Goal: Task Accomplishment & Management: Complete application form

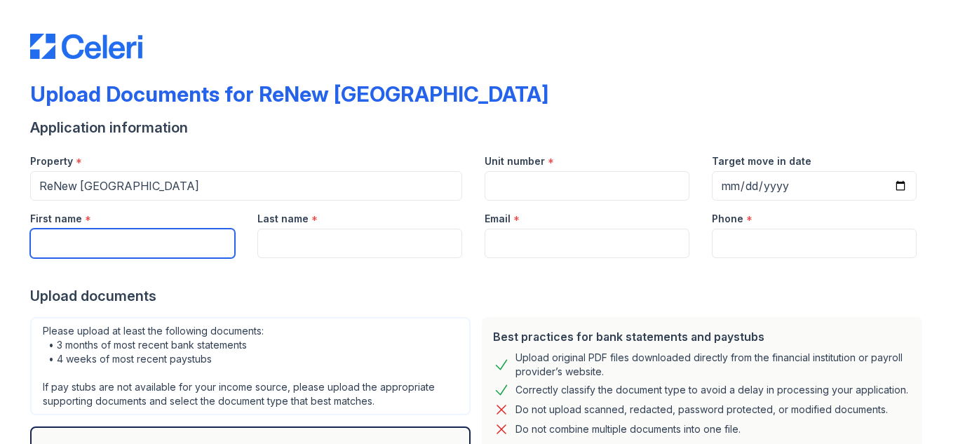
click at [214, 253] on input "First name" at bounding box center [132, 243] width 205 height 29
type input "[PERSON_NAME]"
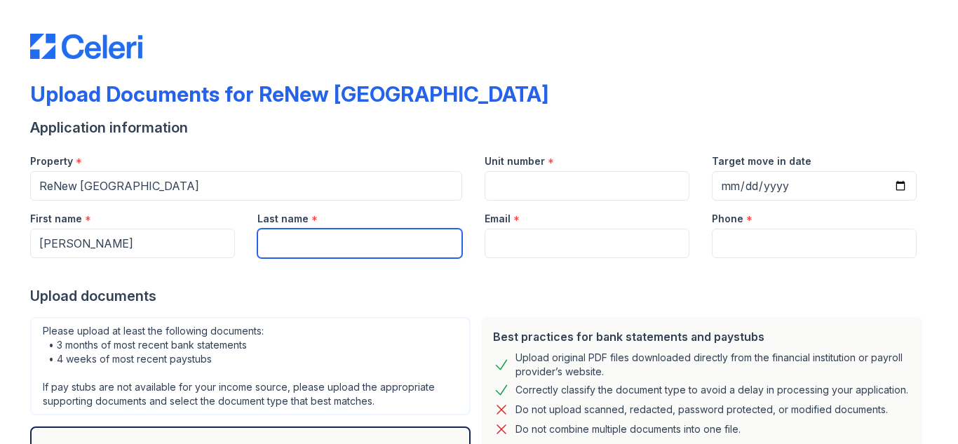
click at [286, 250] on input "Last name" at bounding box center [359, 243] width 205 height 29
type input "Barnet"
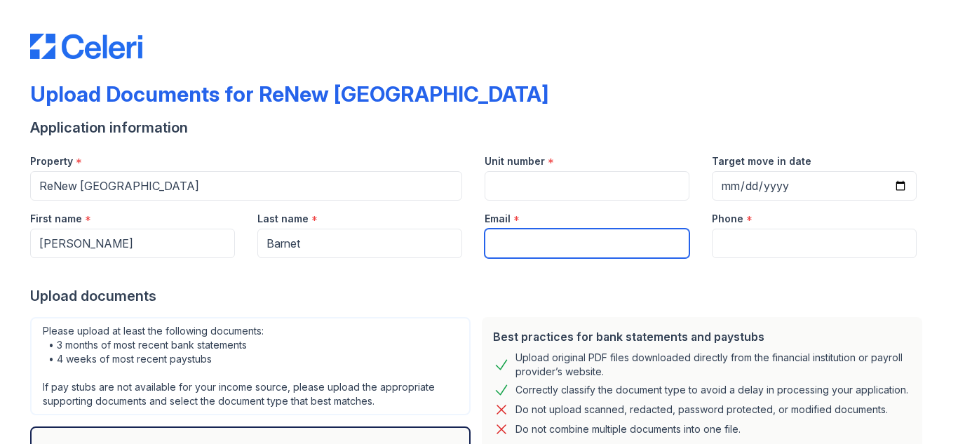
click at [499, 246] on input "Email" at bounding box center [587, 243] width 205 height 29
type input "[PERSON_NAME]-f@[DOMAIN_NAME]"
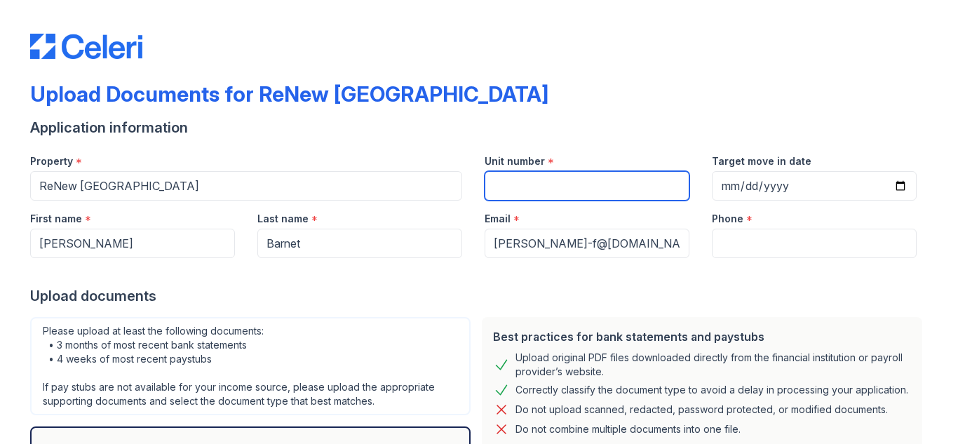
click at [545, 186] on input "Unit number" at bounding box center [587, 185] width 205 height 29
type input "527"
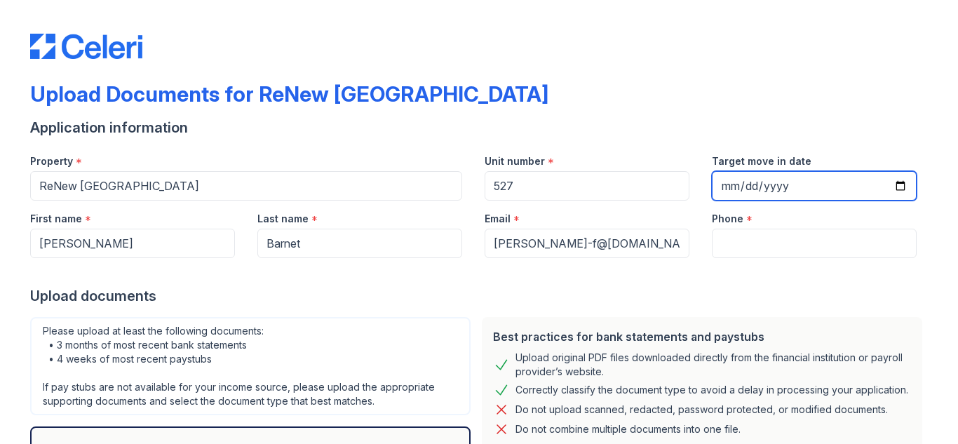
click at [715, 185] on input "Target move in date" at bounding box center [814, 185] width 205 height 29
type input "[DATE]"
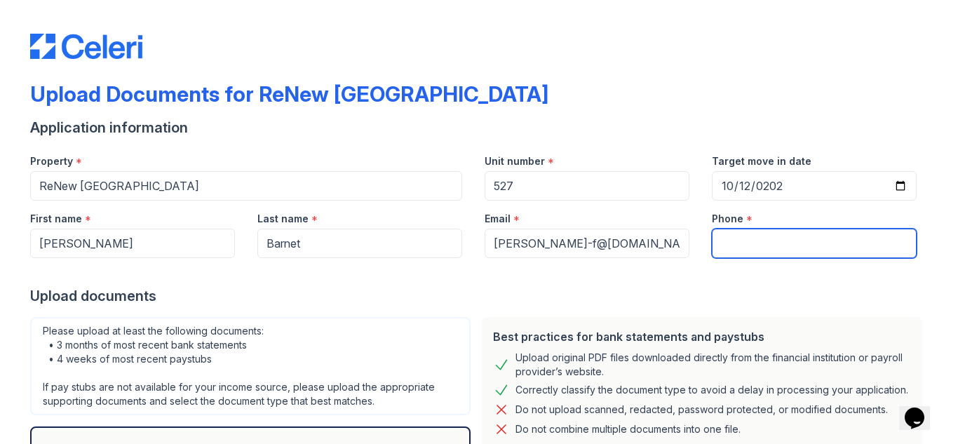
click at [719, 234] on input "Phone" at bounding box center [814, 243] width 205 height 29
type input "[PHONE_NUMBER]"
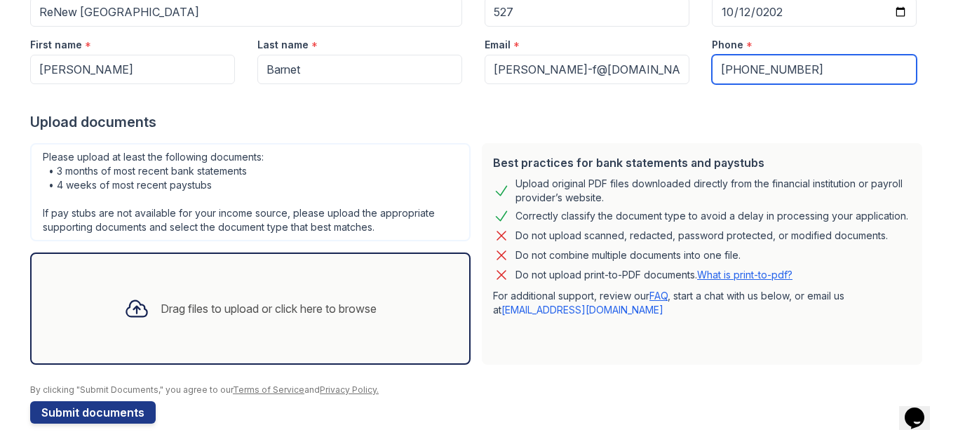
scroll to position [182, 0]
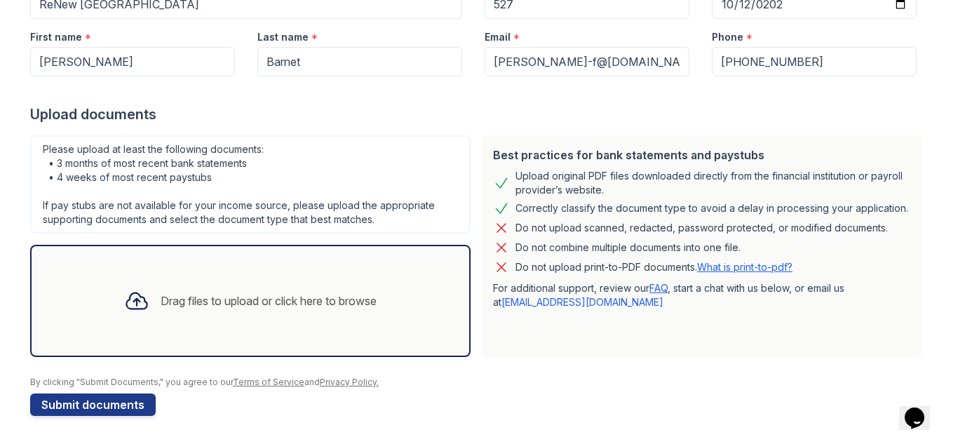
click at [150, 323] on div "Drag files to upload or click here to browse" at bounding box center [250, 301] width 275 height 48
click at [127, 297] on icon at bounding box center [136, 300] width 25 height 25
click at [472, 401] on form "Application information Property * [GEOGRAPHIC_DATA] Unit number * 527 Target m…" at bounding box center [479, 176] width 898 height 480
click at [232, 410] on form "Application information Property * [GEOGRAPHIC_DATA] Unit number * 527 Target m…" at bounding box center [479, 176] width 898 height 480
click at [126, 302] on icon at bounding box center [136, 300] width 25 height 25
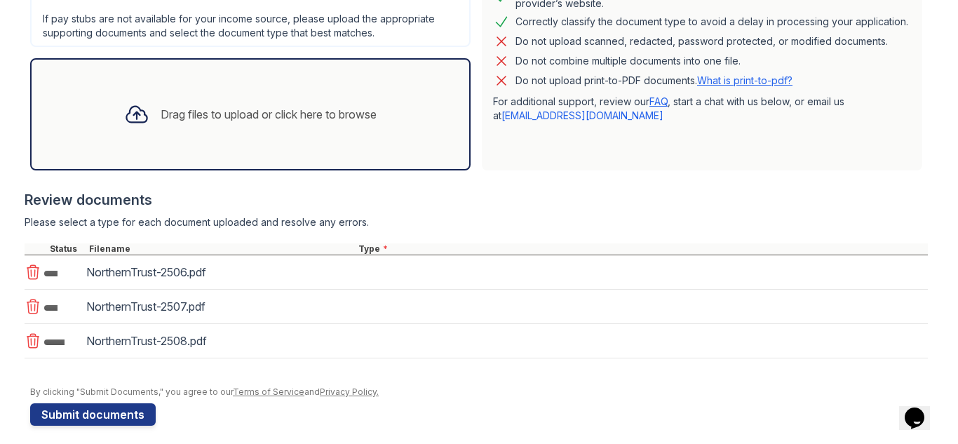
scroll to position [378, 0]
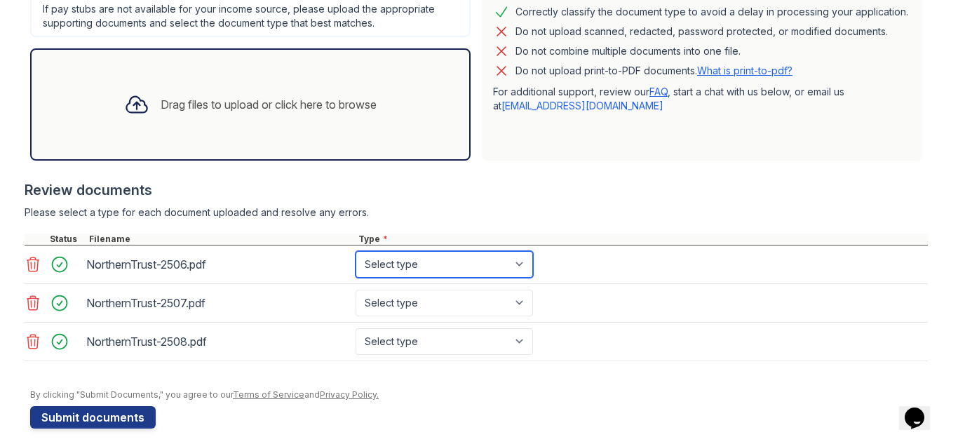
click at [520, 268] on select "Select type Paystub Bank Statement Offer Letter Tax Documents Benefit Award Let…" at bounding box center [444, 264] width 177 height 27
select select "bank_statement"
click at [356, 251] on select "Select type Paystub Bank Statement Offer Letter Tax Documents Benefit Award Let…" at bounding box center [444, 264] width 177 height 27
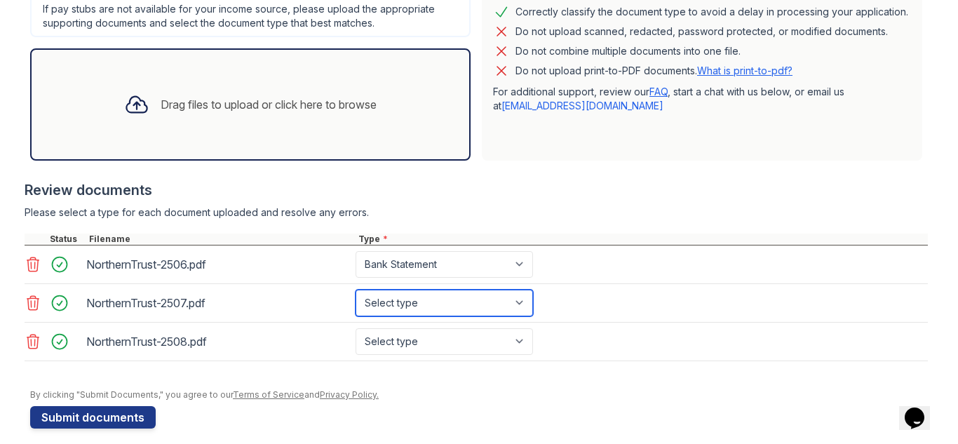
click at [519, 304] on select "Select type Paystub Bank Statement Offer Letter Tax Documents Benefit Award Let…" at bounding box center [444, 303] width 177 height 27
select select "bank_statement"
click at [356, 290] on select "Select type Paystub Bank Statement Offer Letter Tax Documents Benefit Award Let…" at bounding box center [444, 303] width 177 height 27
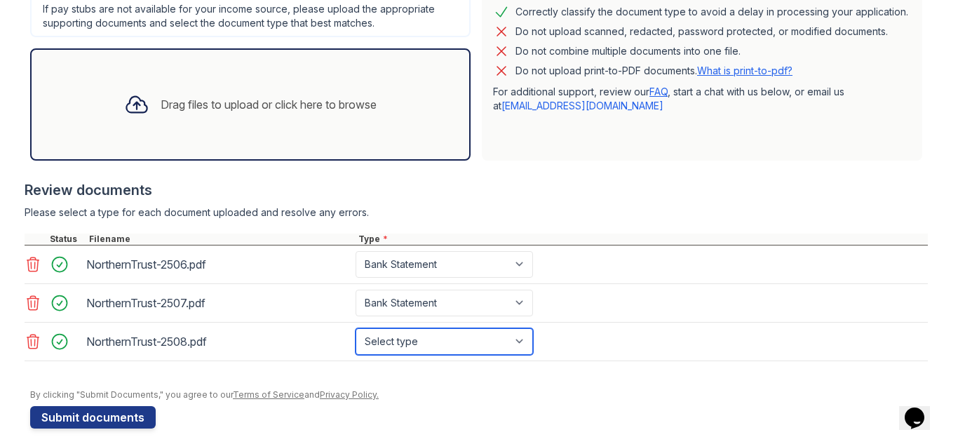
click at [514, 339] on select "Select type Paystub Bank Statement Offer Letter Tax Documents Benefit Award Let…" at bounding box center [444, 341] width 177 height 27
select select "bank_statement"
click at [356, 328] on select "Select type Paystub Bank Statement Offer Letter Tax Documents Benefit Award Let…" at bounding box center [444, 341] width 177 height 27
click at [175, 100] on div "Drag files to upload or click here to browse" at bounding box center [269, 104] width 216 height 17
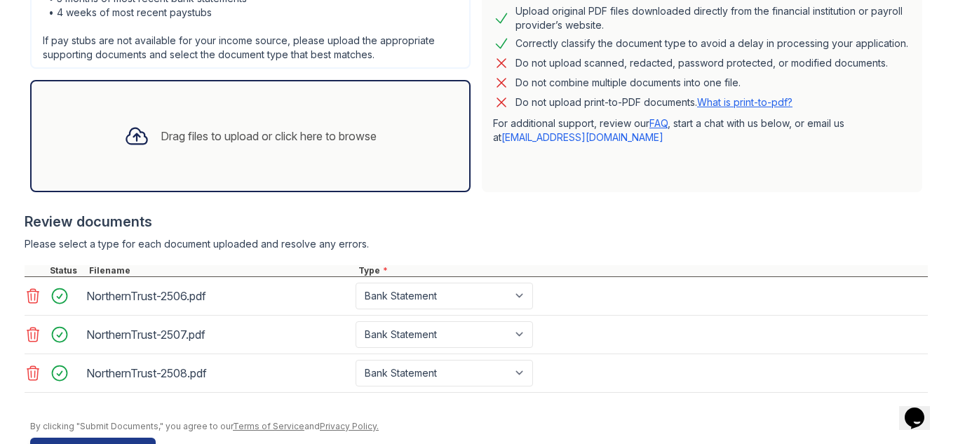
scroll to position [391, 0]
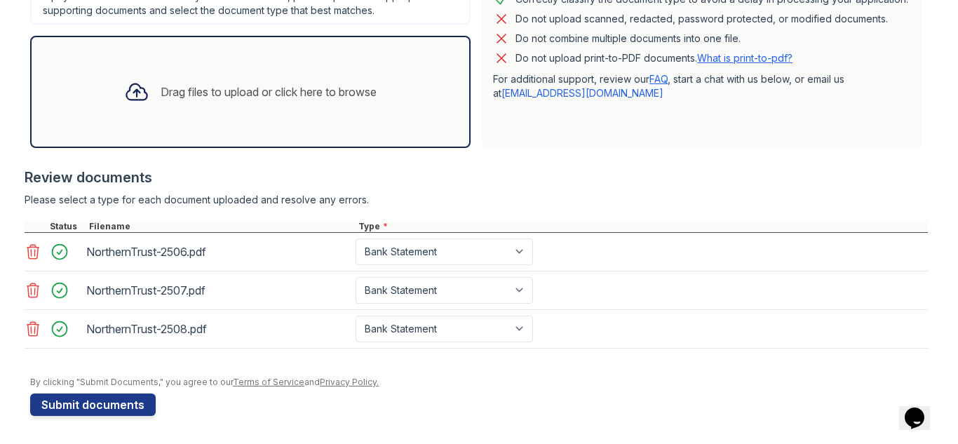
click at [178, 90] on div "Drag files to upload or click here to browse" at bounding box center [269, 91] width 216 height 17
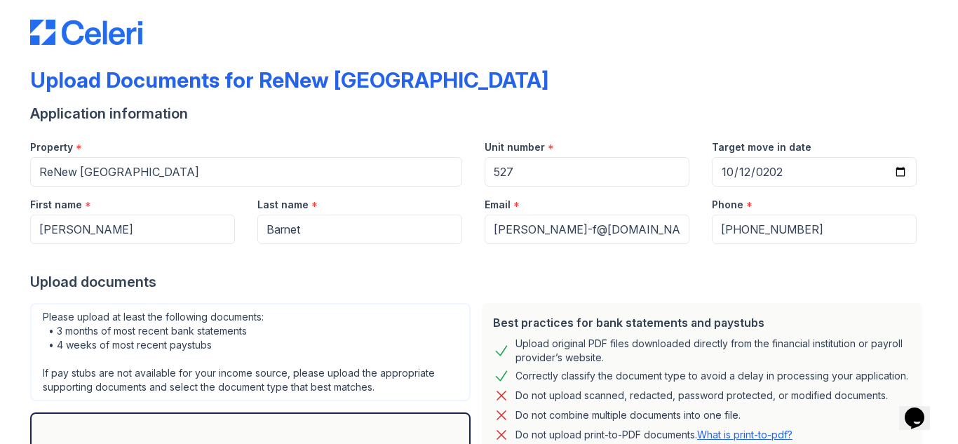
scroll to position [0, 0]
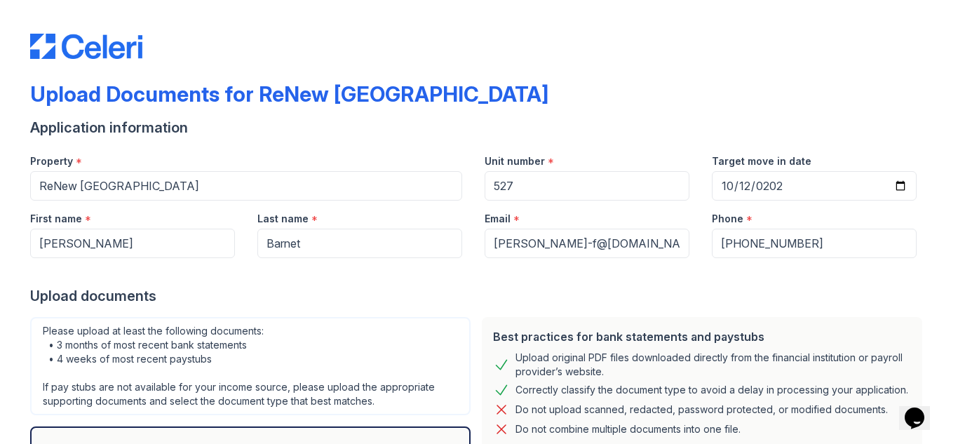
click at [424, 283] on div at bounding box center [479, 272] width 898 height 28
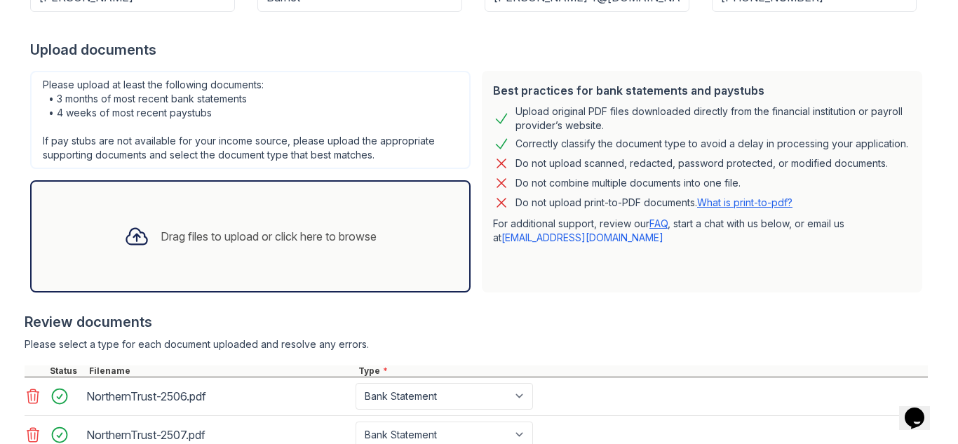
scroll to position [280, 0]
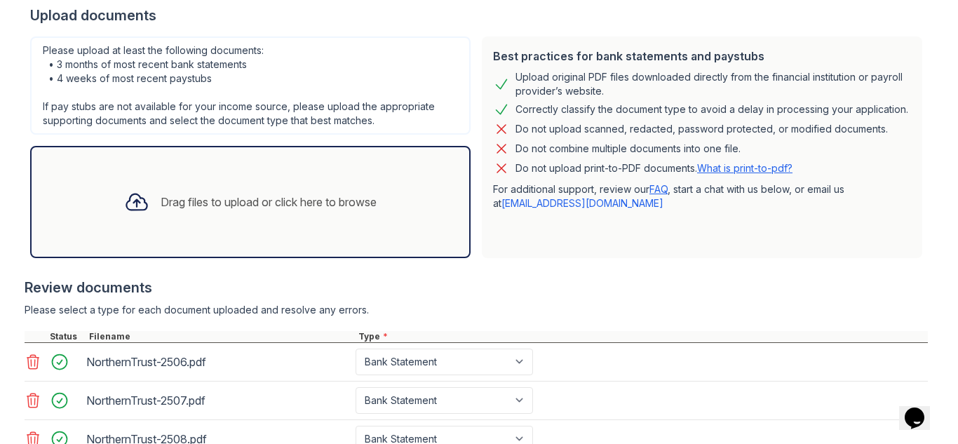
click at [125, 206] on icon at bounding box center [136, 201] width 25 height 25
click at [186, 13] on div "Upload documents" at bounding box center [479, 16] width 898 height 20
click at [161, 198] on div "Drag files to upload or click here to browse" at bounding box center [269, 202] width 216 height 17
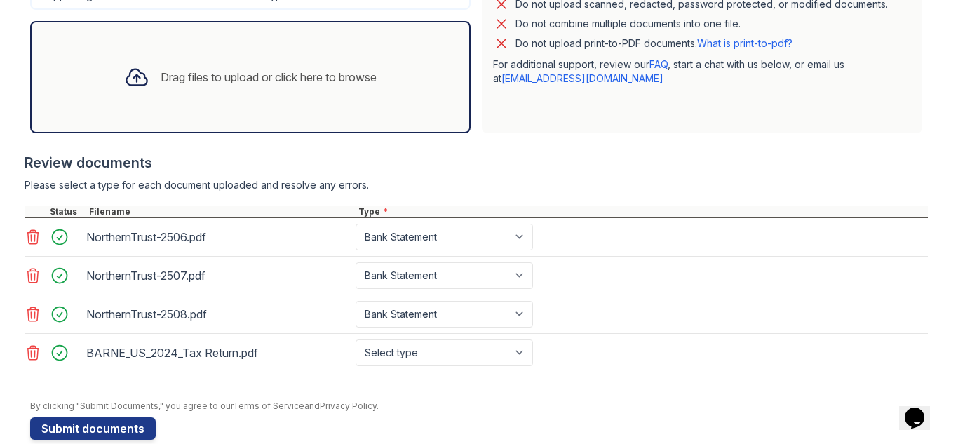
scroll to position [429, 0]
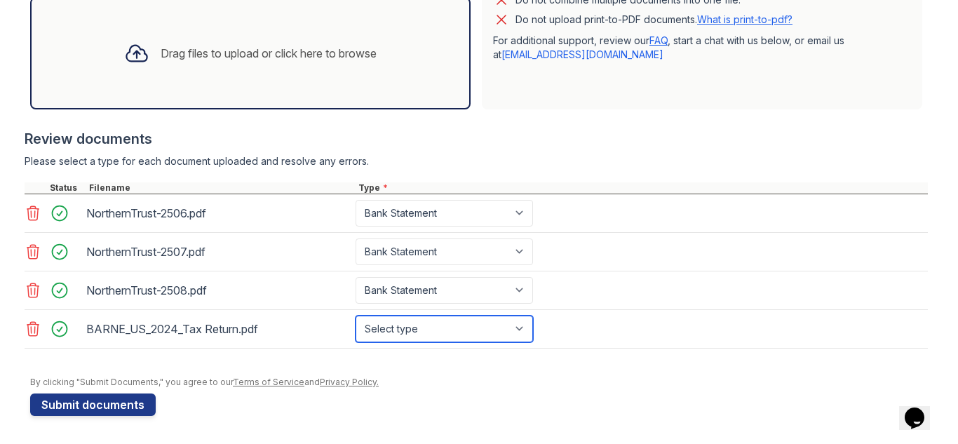
click at [518, 326] on select "Select type Paystub Bank Statement Offer Letter Tax Documents Benefit Award Let…" at bounding box center [444, 329] width 177 height 27
select select "tax_documents"
click at [356, 316] on select "Select type Paystub Bank Statement Offer Letter Tax Documents Benefit Award Let…" at bounding box center [444, 329] width 177 height 27
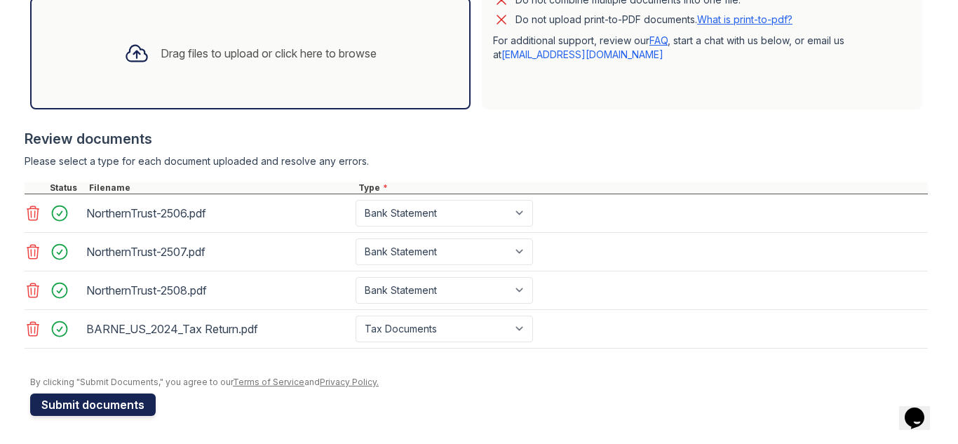
click at [62, 402] on button "Submit documents" at bounding box center [93, 404] width 126 height 22
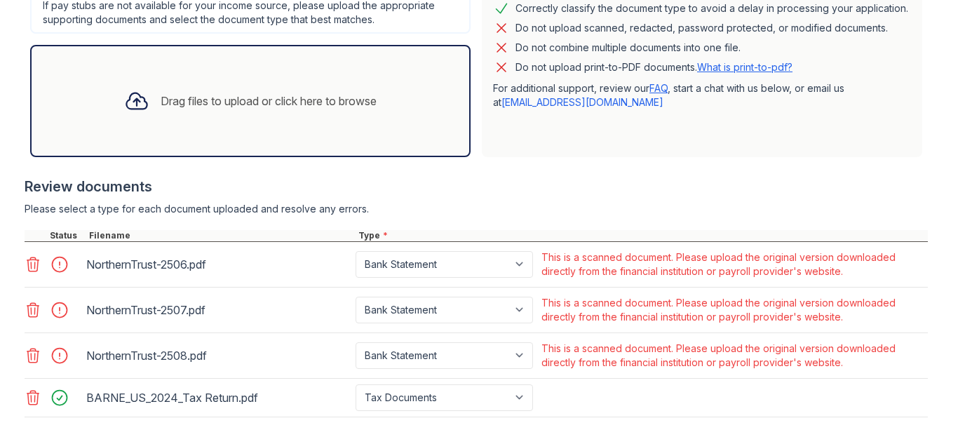
scroll to position [489, 0]
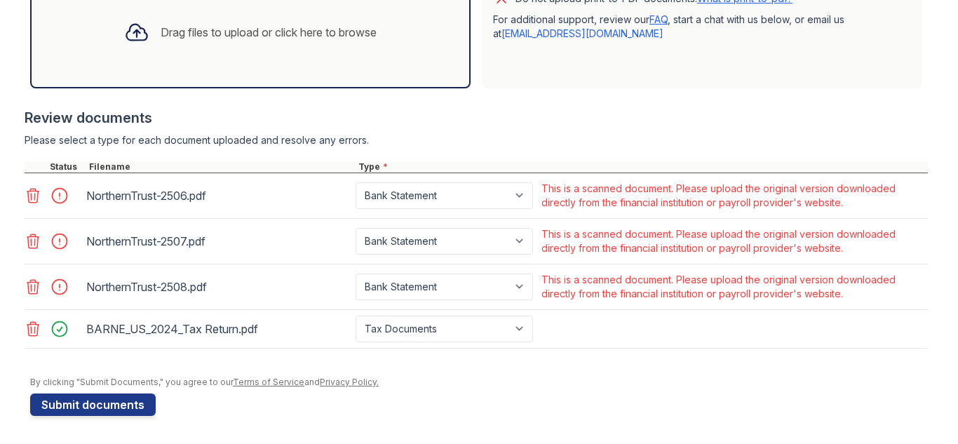
drag, startPoint x: 541, startPoint y: 183, endPoint x: 881, endPoint y: 199, distance: 340.5
click at [881, 199] on div "This is a scanned document. Please upload the original version downloaded direc…" at bounding box center [733, 196] width 384 height 28
copy div "This is a scanned document. Please upload the original version downloaded direc…"
